Goal: Register for event/course

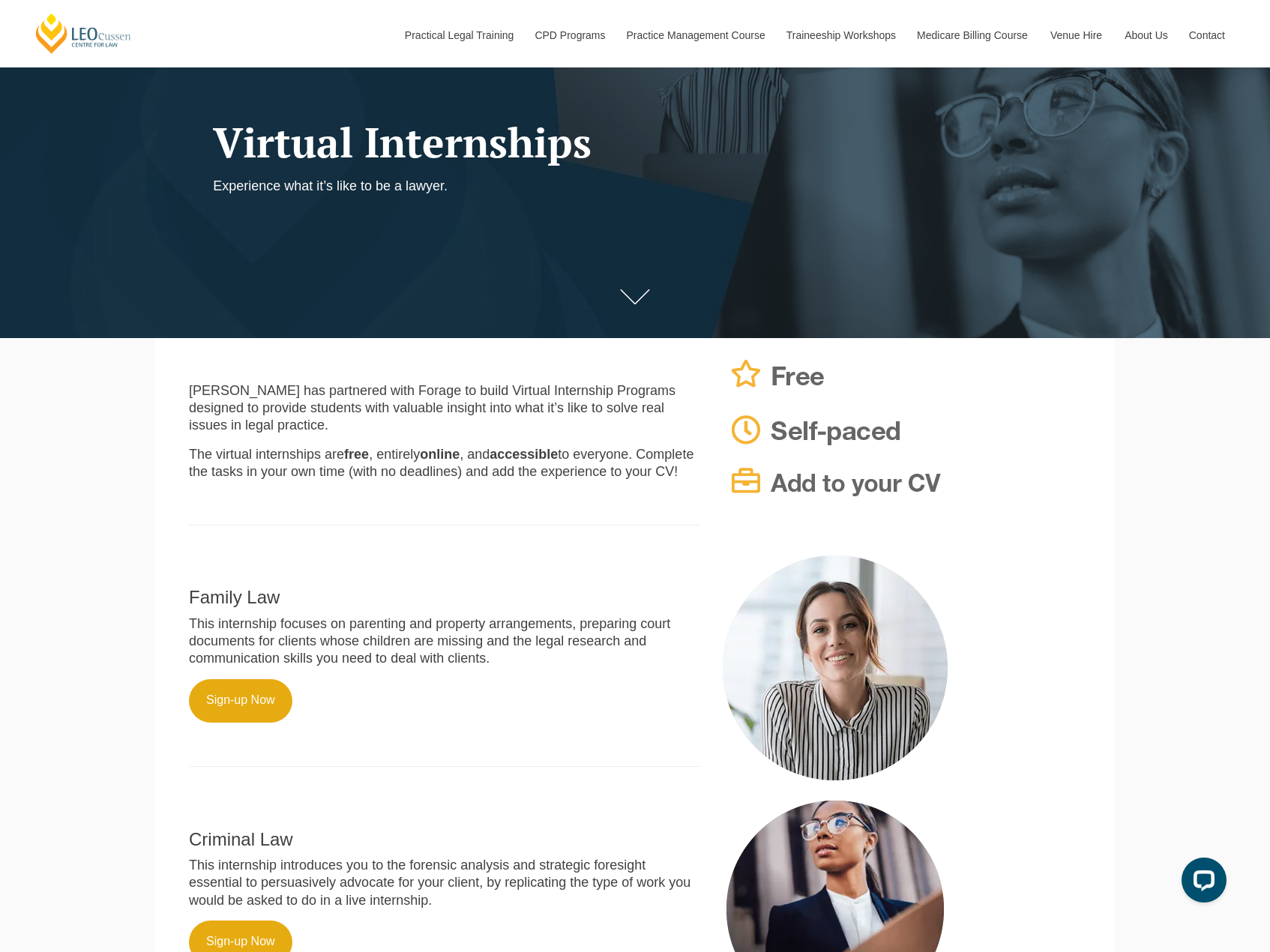
scroll to position [300, 0]
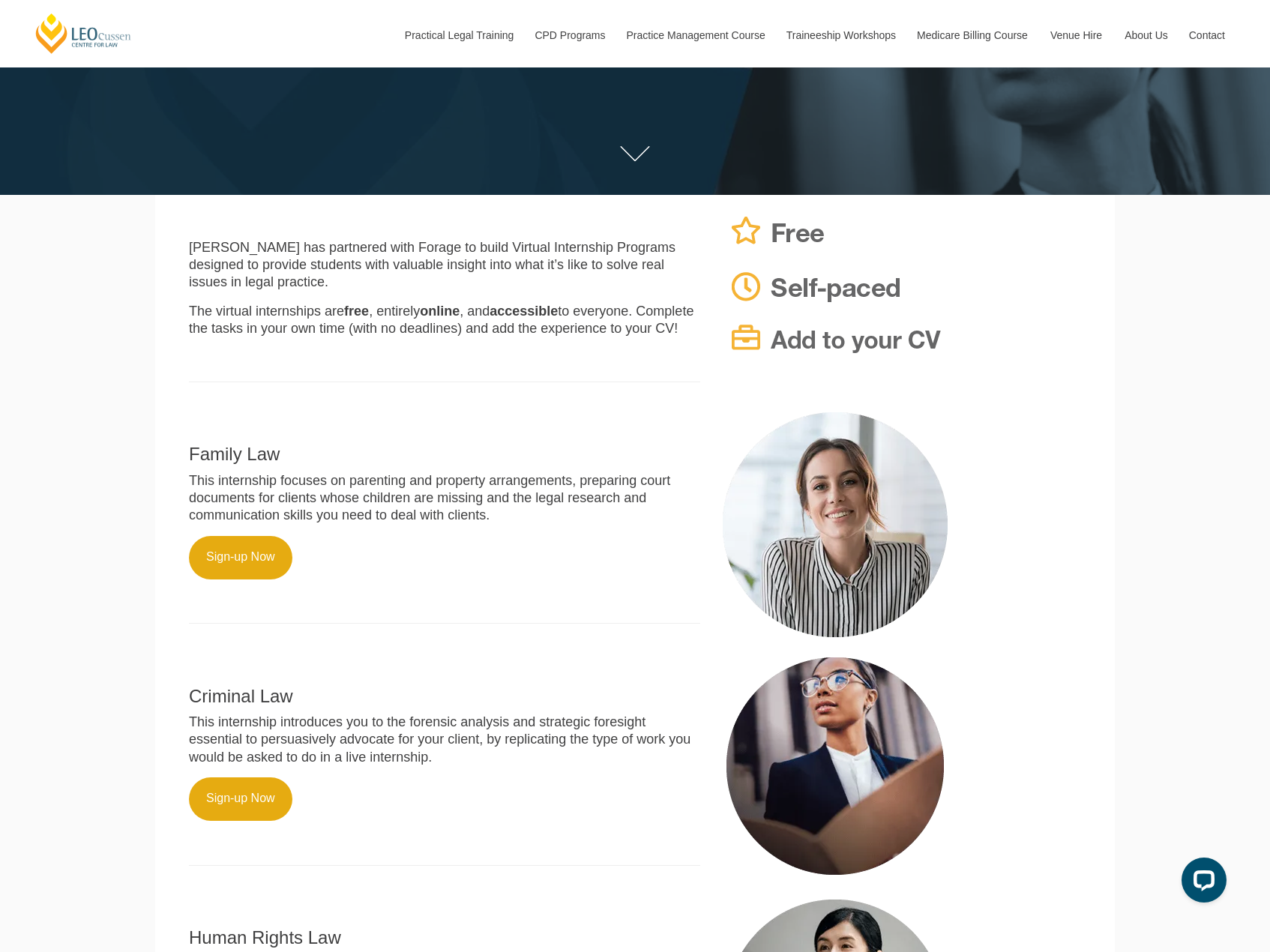
drag, startPoint x: 115, startPoint y: 574, endPoint x: 141, endPoint y: 518, distance: 61.7
click at [117, 571] on div "Leo Cussen Centre for Law Search here Practical Legal Training Our Practical Le…" at bounding box center [635, 573] width 1270 height 1745
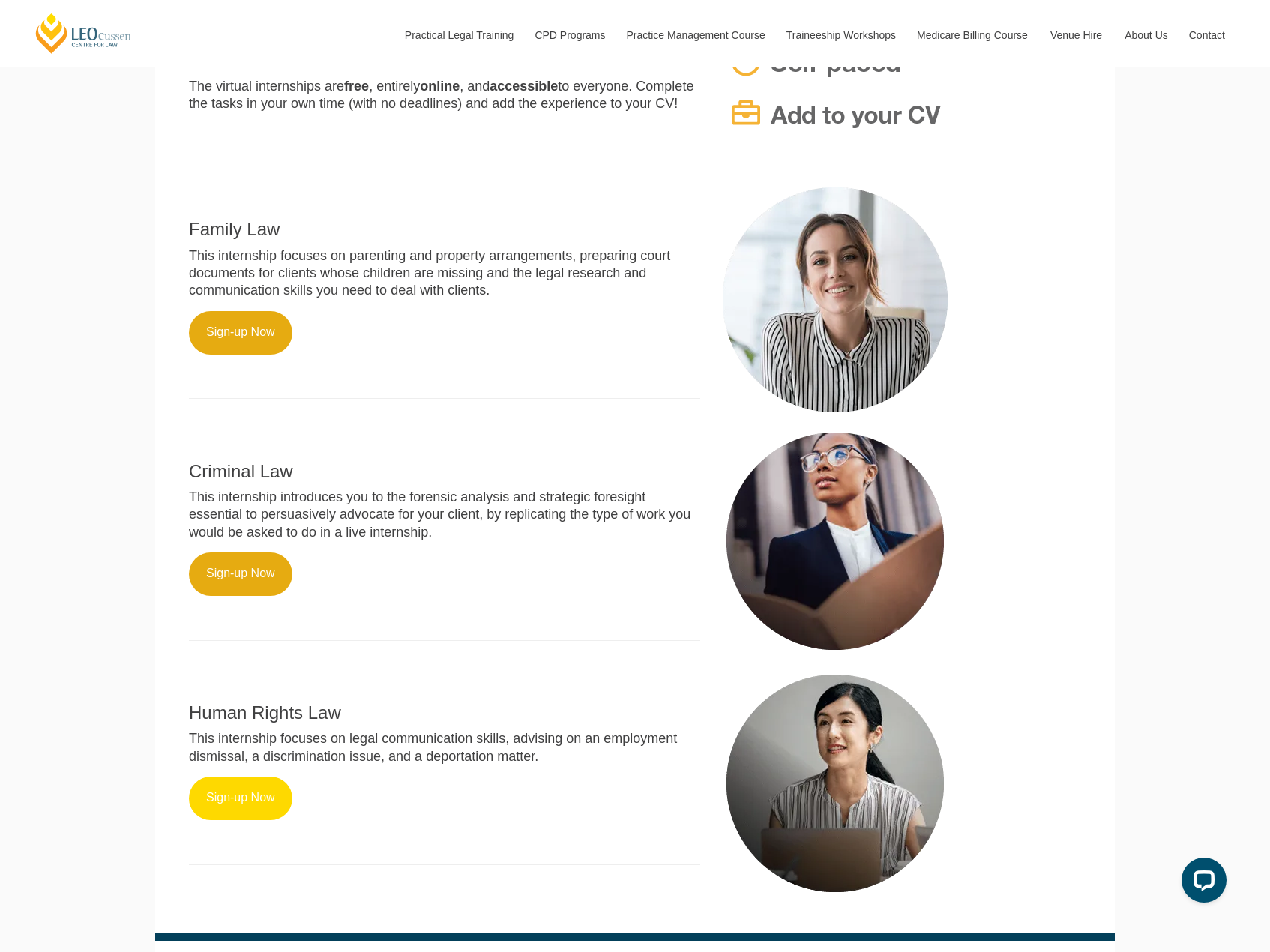
click at [250, 817] on link "Sign-up Now" at bounding box center [240, 798] width 104 height 43
